Goal: Information Seeking & Learning: Learn about a topic

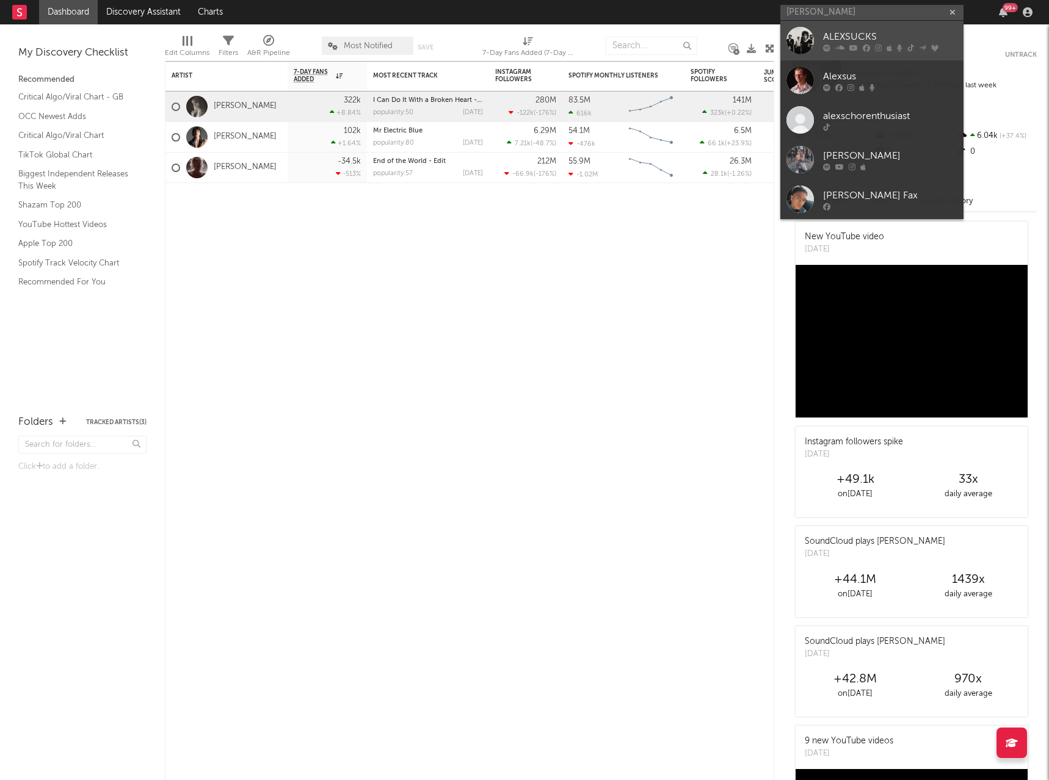
type input "[PERSON_NAME]"
click at [876, 25] on link "ALEXSUCKS" at bounding box center [871, 41] width 183 height 40
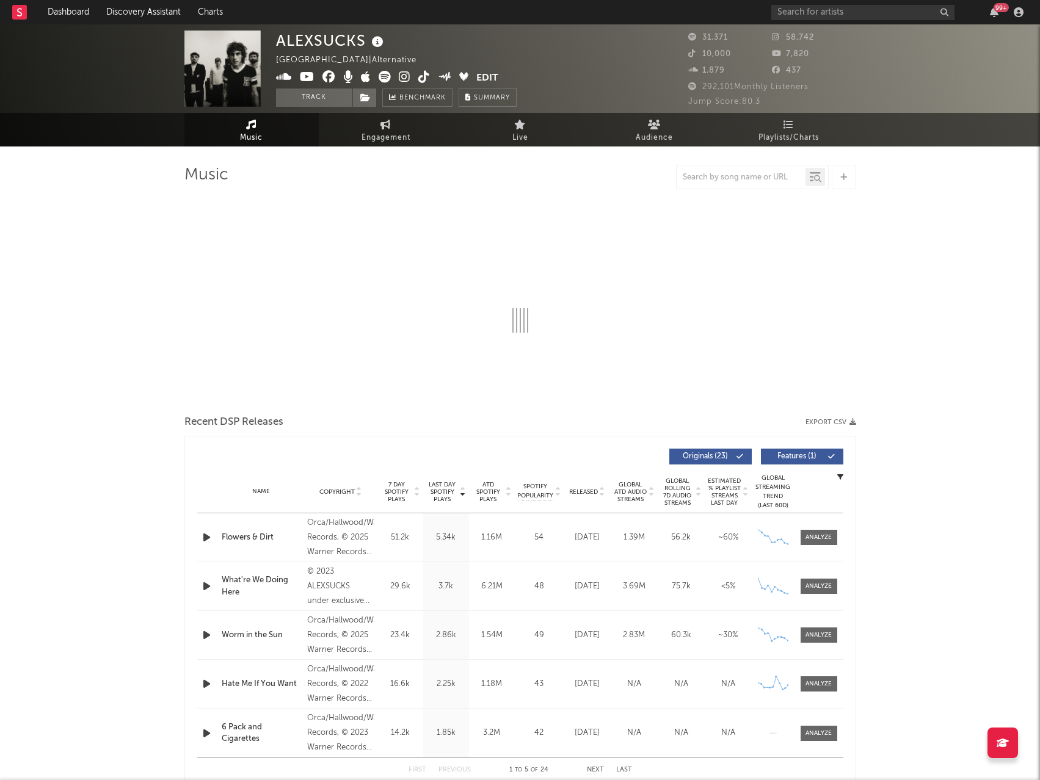
select select "6m"
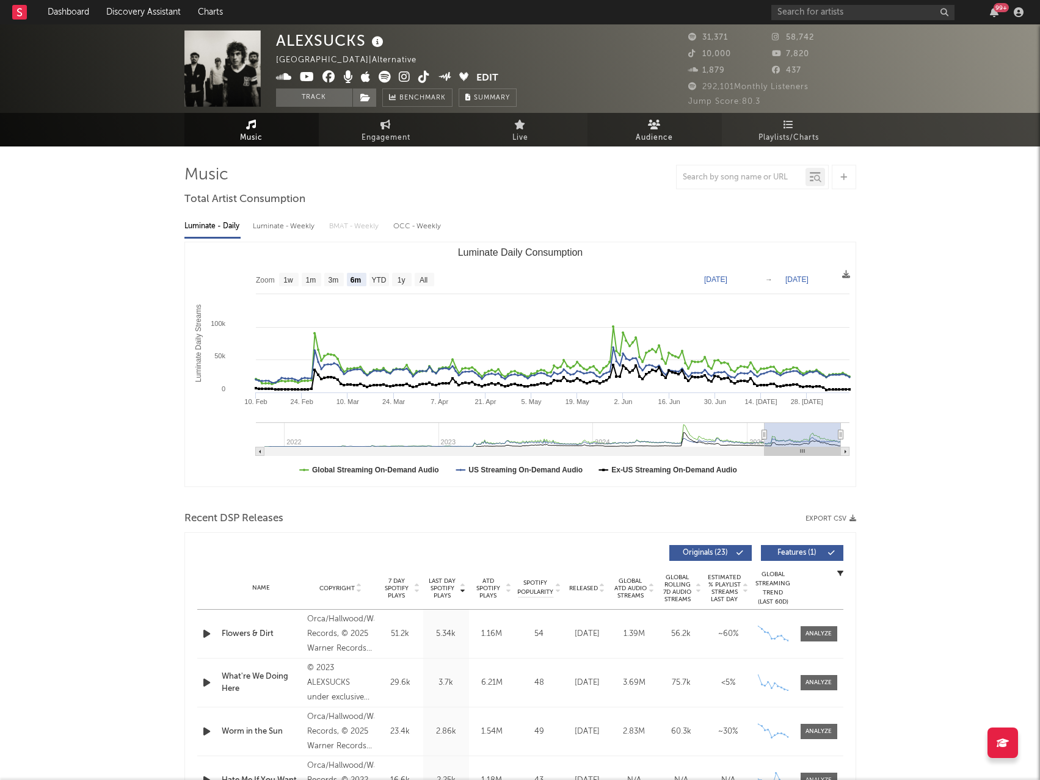
click at [669, 136] on span "Audience" at bounding box center [654, 138] width 37 height 15
